Goal: Information Seeking & Learning: Learn about a topic

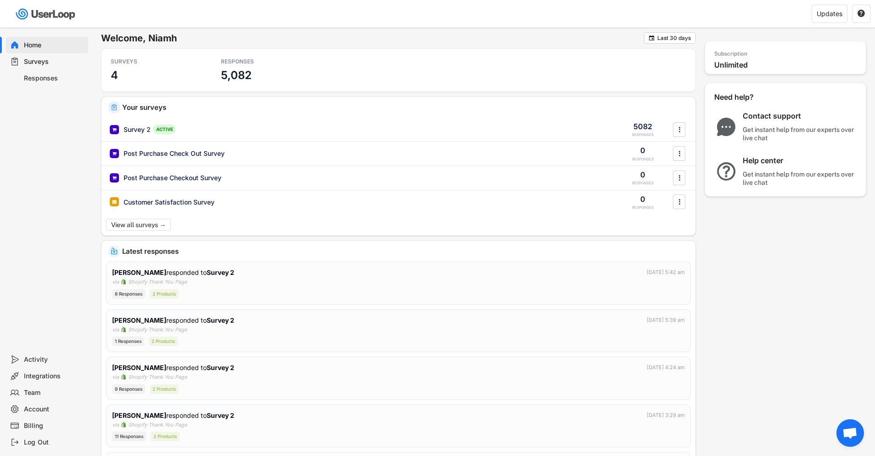
click at [37, 74] on div "Responses" at bounding box center [54, 78] width 61 height 9
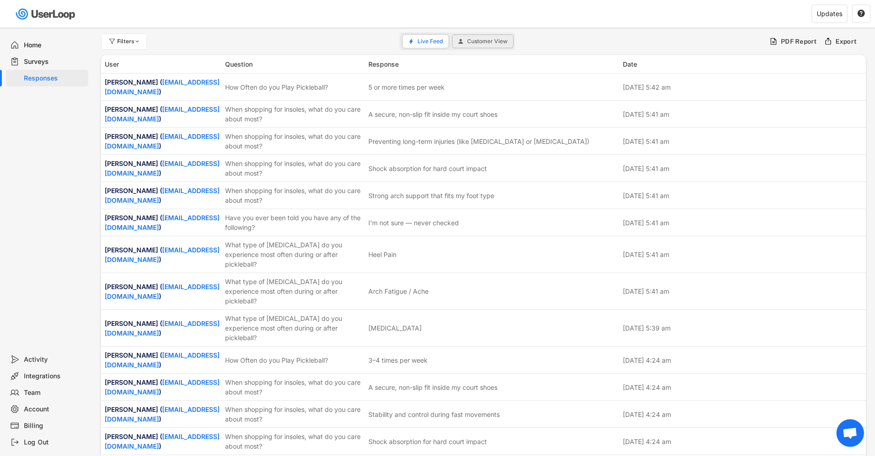
click at [475, 44] on span "Customer View" at bounding box center [487, 42] width 40 height 6
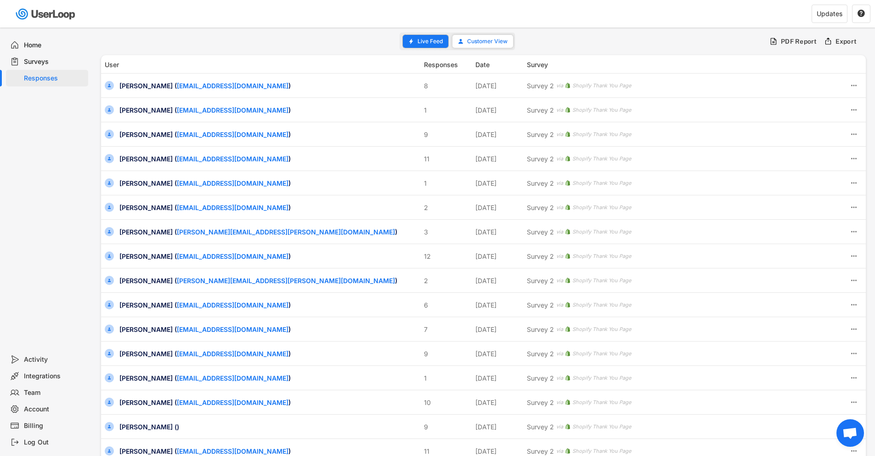
click at [417, 46] on button "Live Feed" at bounding box center [425, 41] width 45 height 13
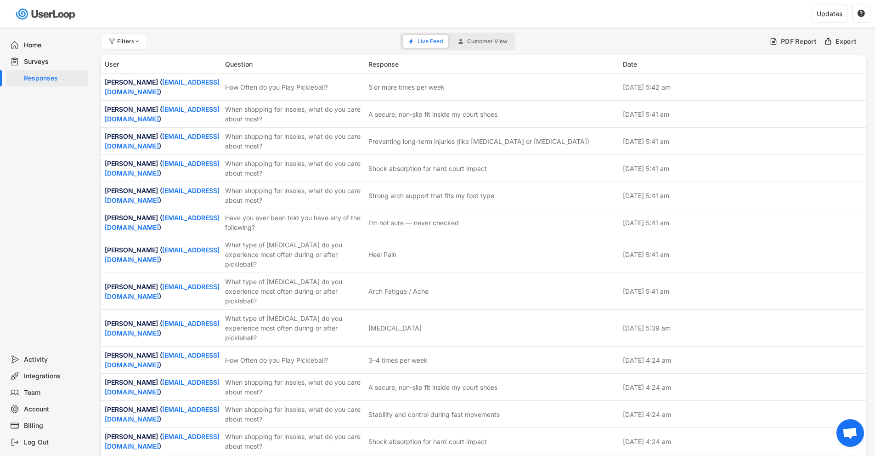
click at [37, 56] on div "Surveys" at bounding box center [47, 61] width 82 height 17
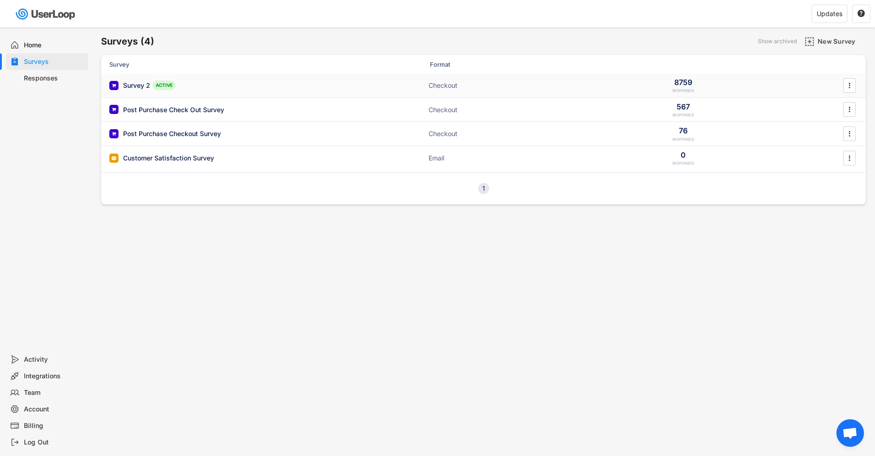
click at [239, 91] on div "Survey 2 ACTIVE Checkout 8759 RESPONSES " at bounding box center [483, 85] width 765 height 24
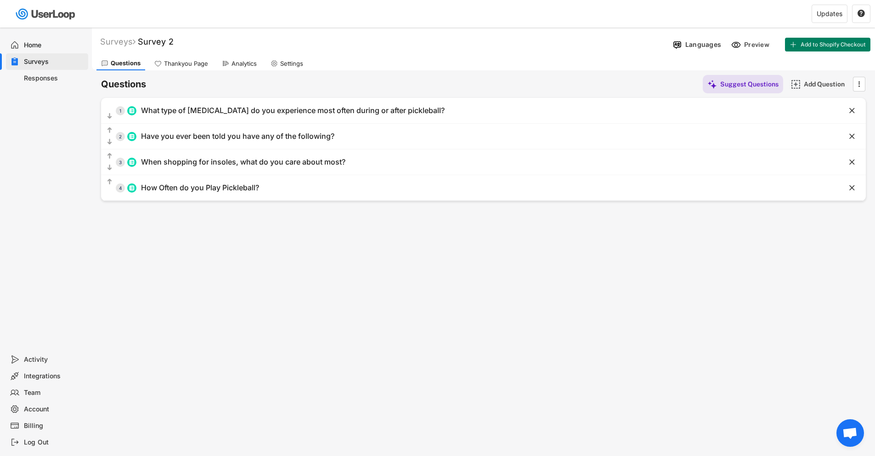
click at [225, 58] on div "Analytics" at bounding box center [239, 63] width 44 height 14
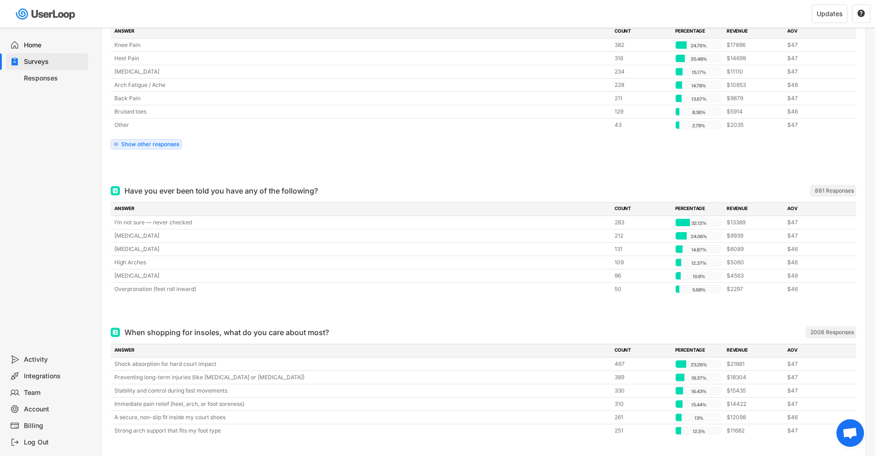
scroll to position [153, 0]
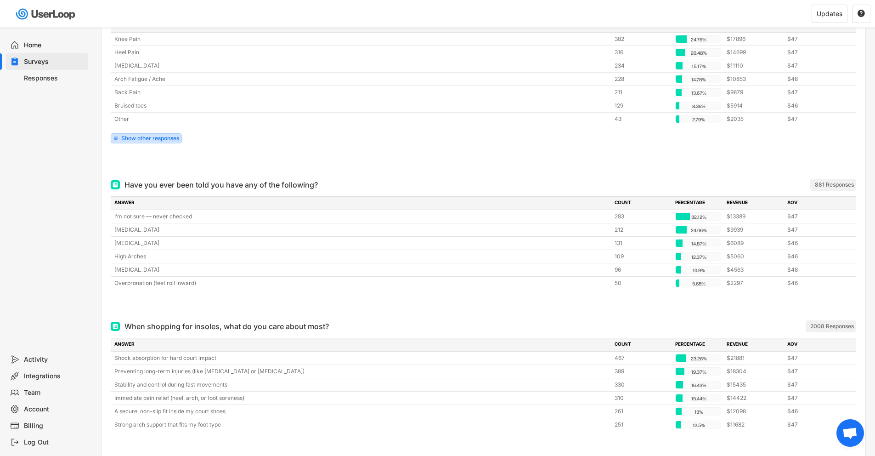
click at [158, 141] on div "Show other responses" at bounding box center [146, 138] width 71 height 10
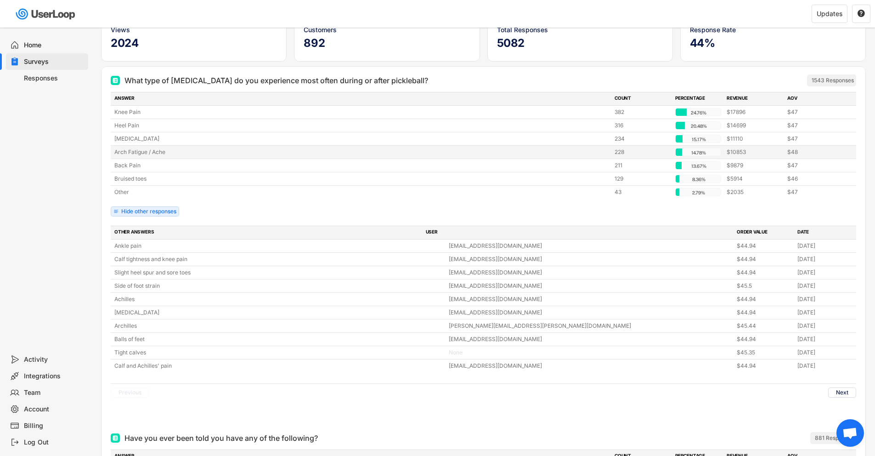
scroll to position [0, 0]
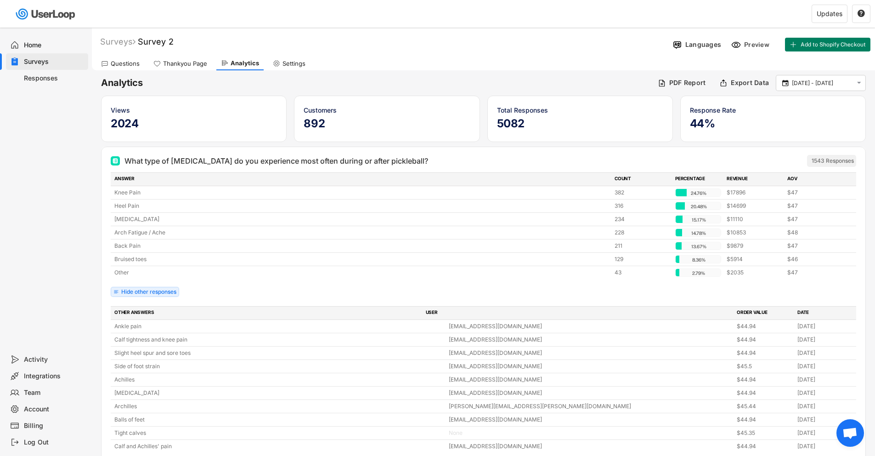
click at [46, 238] on div "Home Surveys Responses" at bounding box center [46, 189] width 92 height 323
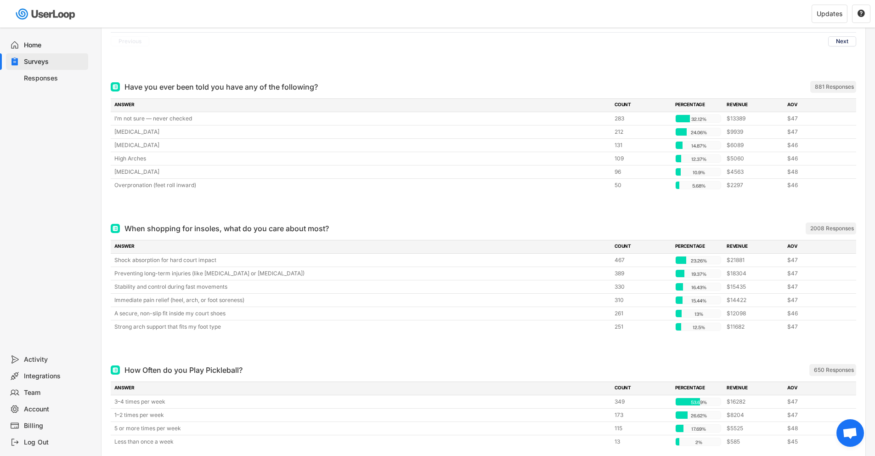
scroll to position [475, 0]
